Goal: Task Accomplishment & Management: Use online tool/utility

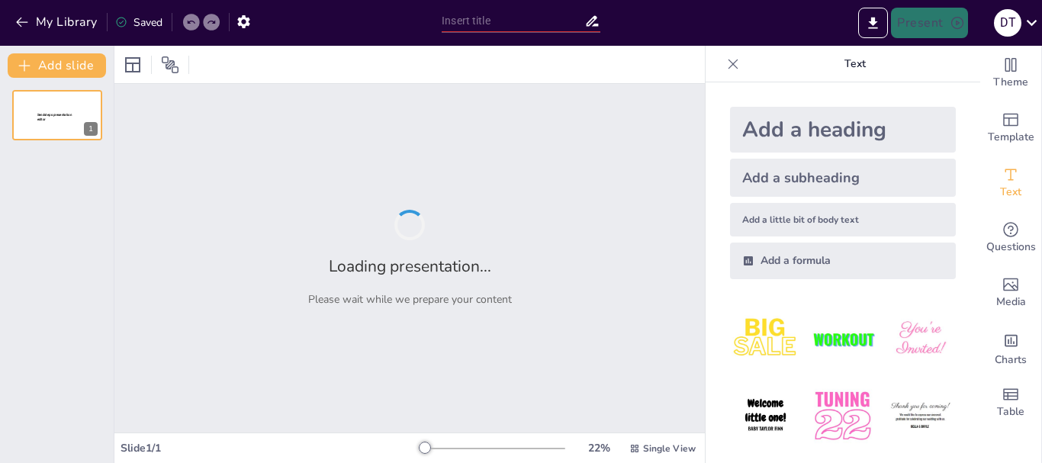
type input "Clinical Applications of Blood Flow Restriction Training in Rehabilitation"
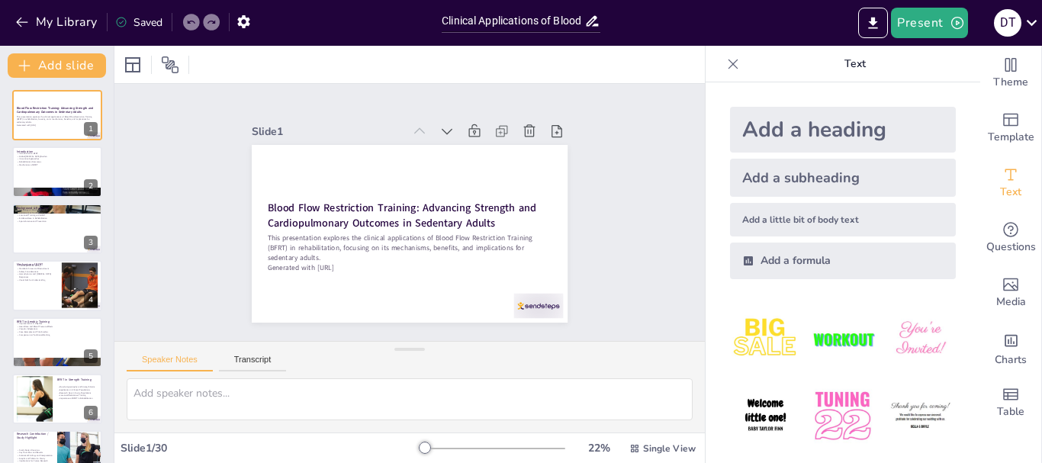
checkbox input "true"
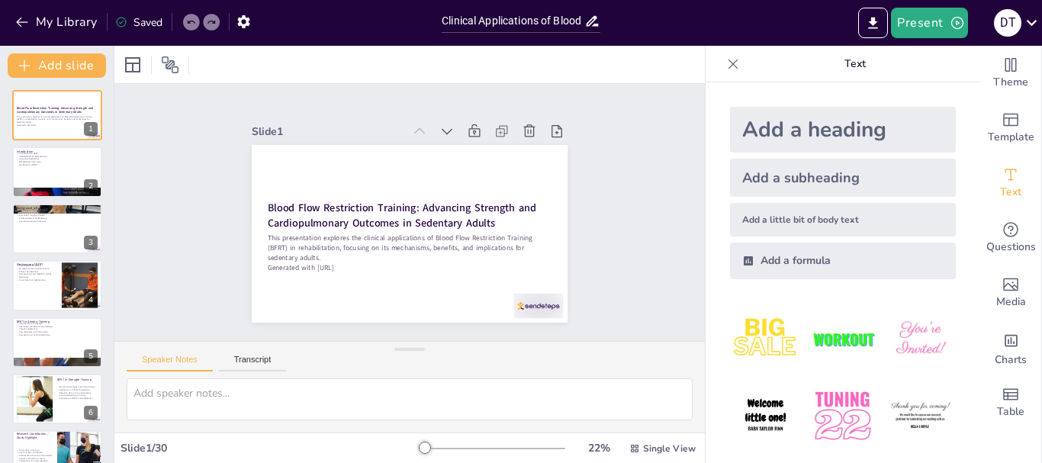
checkbox input "true"
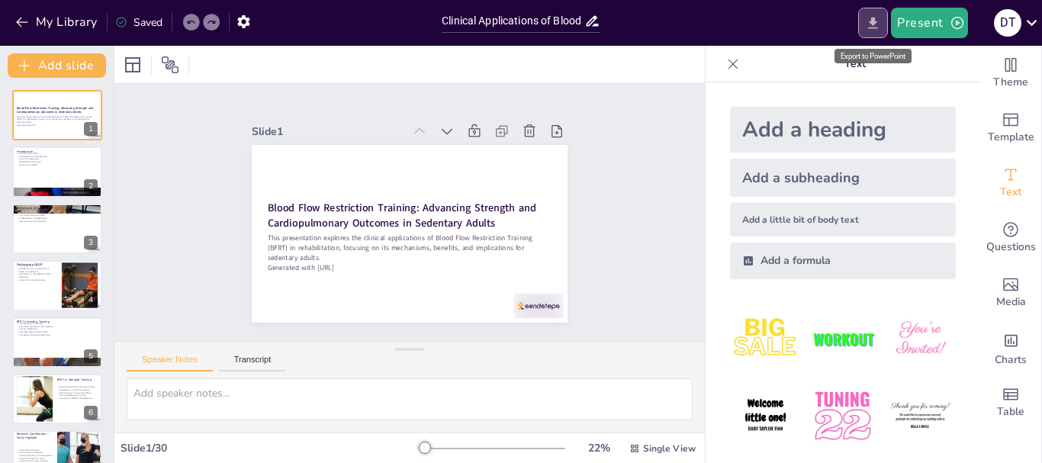
click at [867, 20] on icon "Export to PowerPoint" at bounding box center [873, 23] width 16 height 16
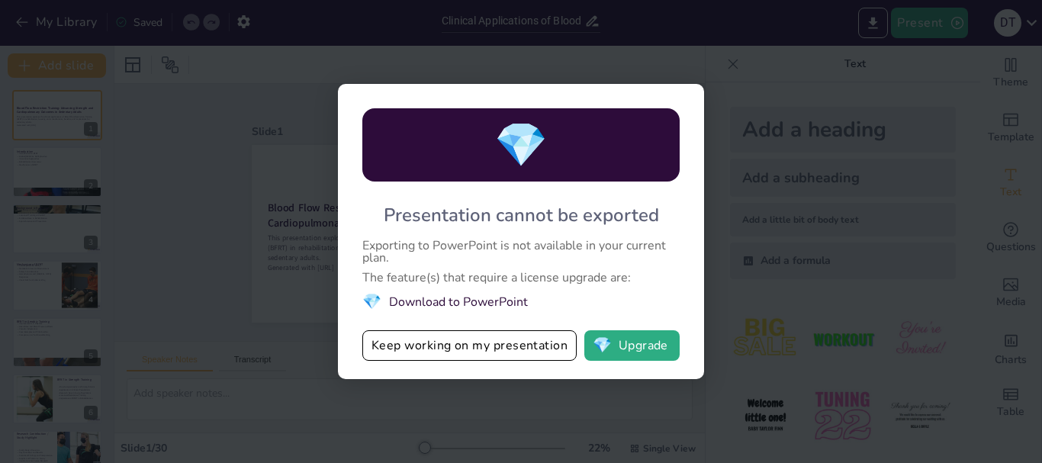
click at [800, 95] on div "💎 Presentation cannot be exported Exporting to PowerPoint is not available in y…" at bounding box center [521, 231] width 1042 height 463
